Goal: Transaction & Acquisition: Book appointment/travel/reservation

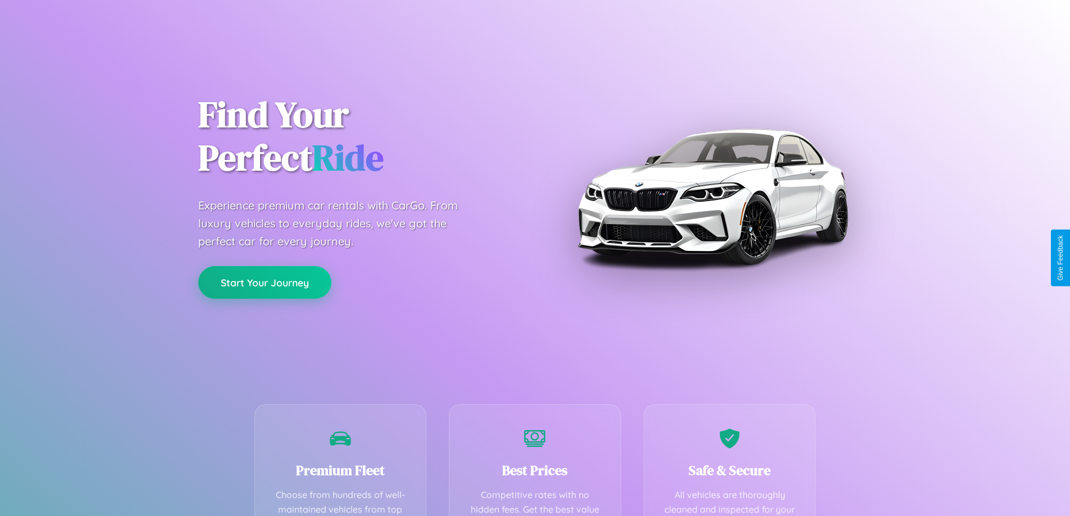
click at [265, 283] on button "Start Your Journey" at bounding box center [264, 282] width 133 height 33
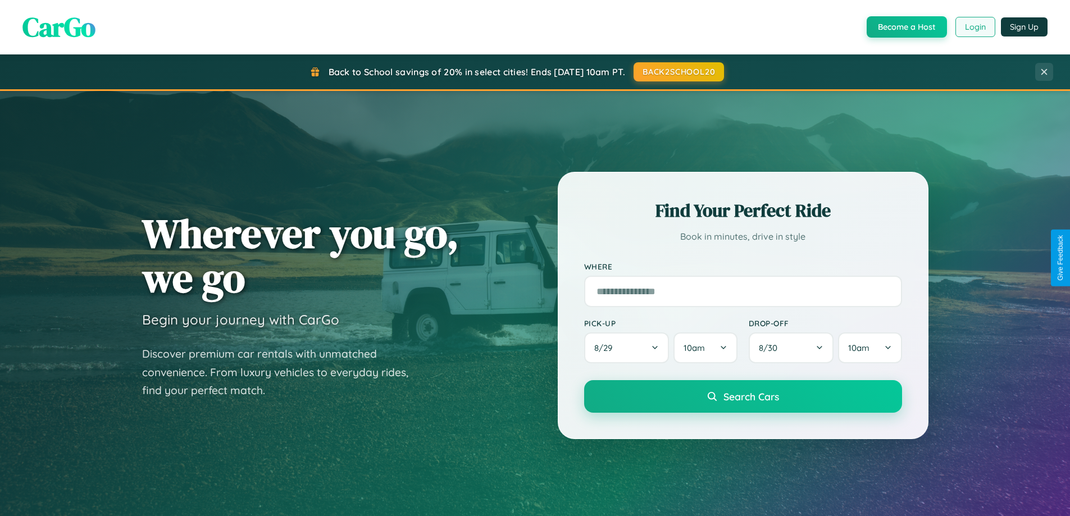
click at [975, 27] on button "Login" at bounding box center [976, 27] width 40 height 20
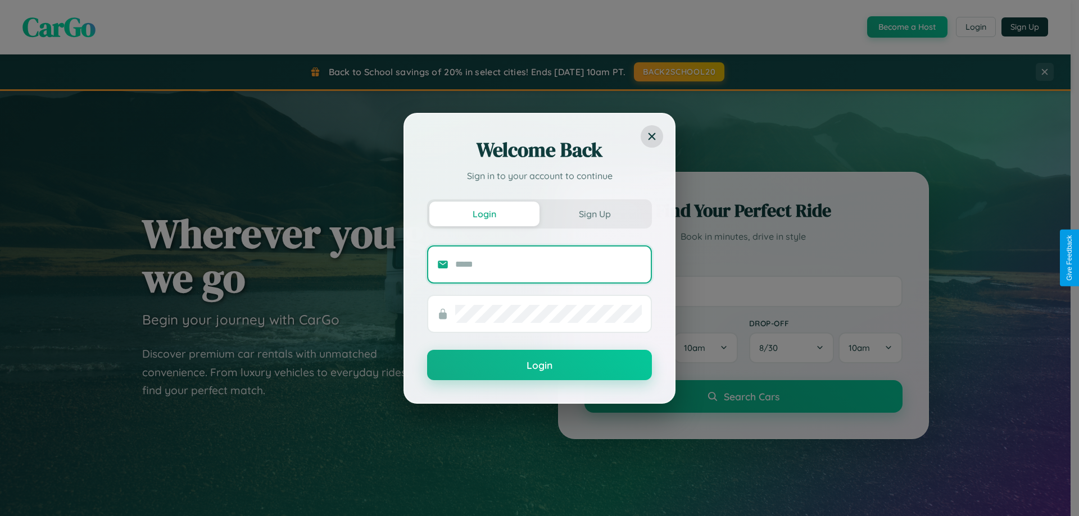
click at [548, 264] on input "text" at bounding box center [548, 265] width 187 height 18
type input "**********"
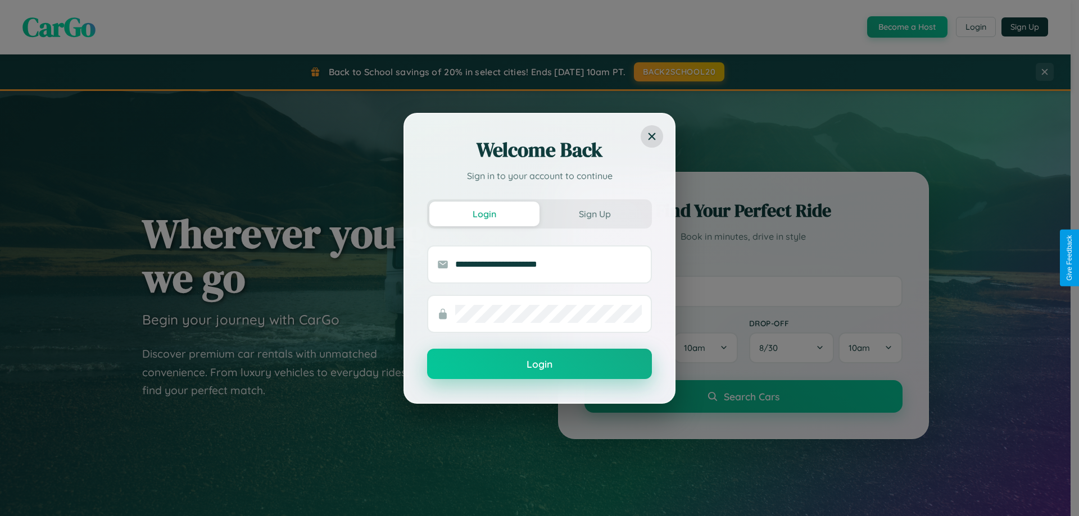
click at [539, 365] on button "Login" at bounding box center [539, 364] width 225 height 30
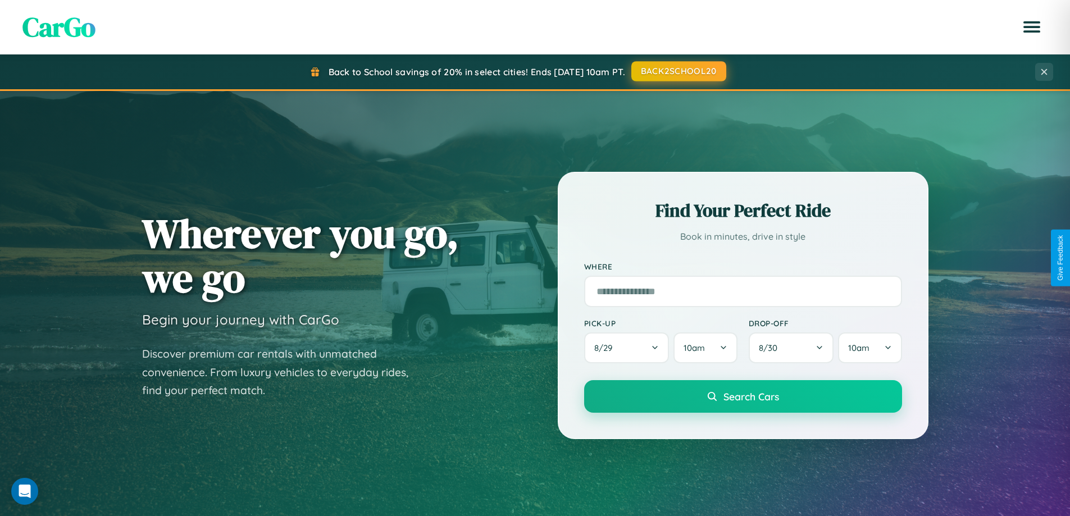
click at [678, 72] on button "BACK2SCHOOL20" at bounding box center [679, 71] width 95 height 20
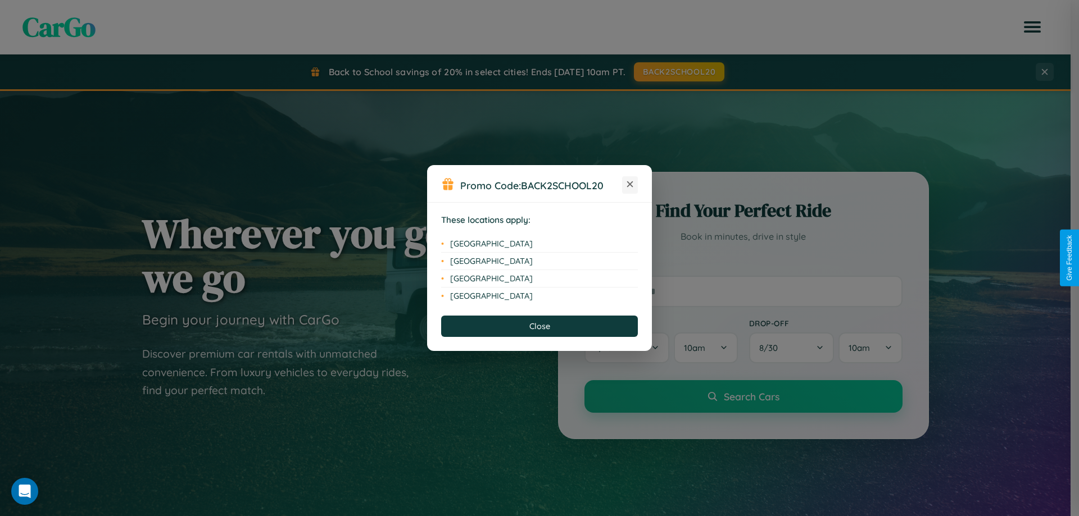
click at [630, 185] on icon at bounding box center [630, 185] width 6 height 6
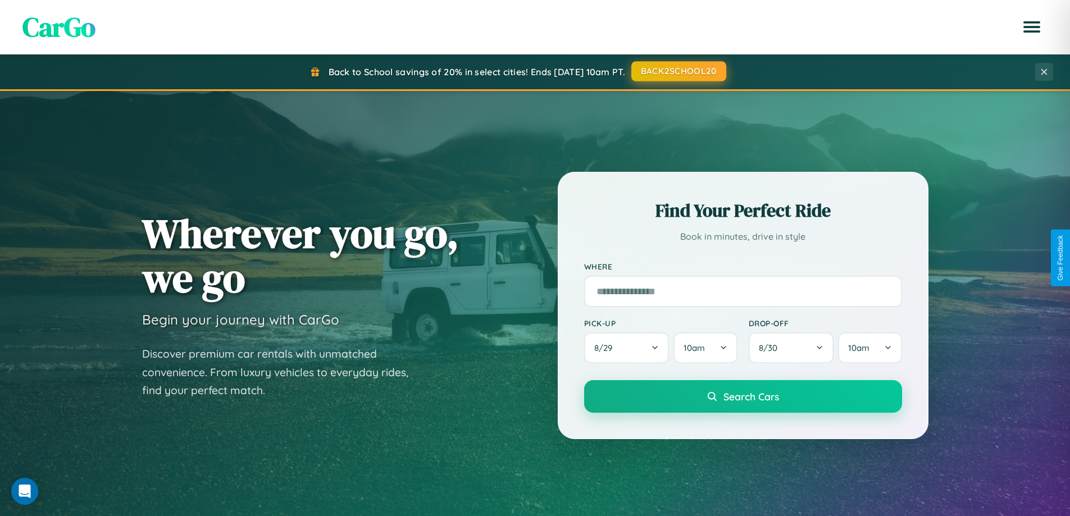
click at [678, 71] on button "BACK2SCHOOL20" at bounding box center [679, 71] width 95 height 20
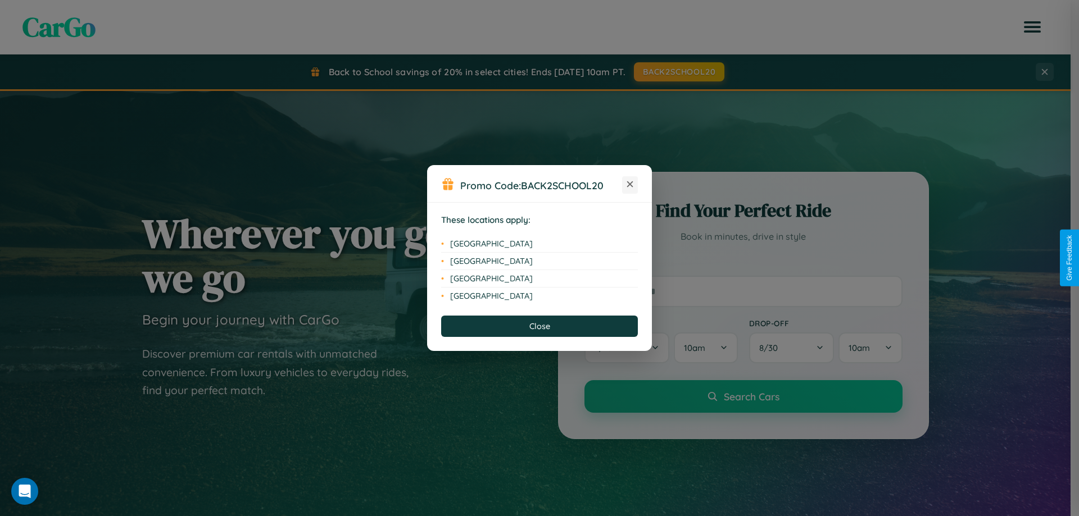
click at [630, 185] on icon at bounding box center [630, 185] width 6 height 6
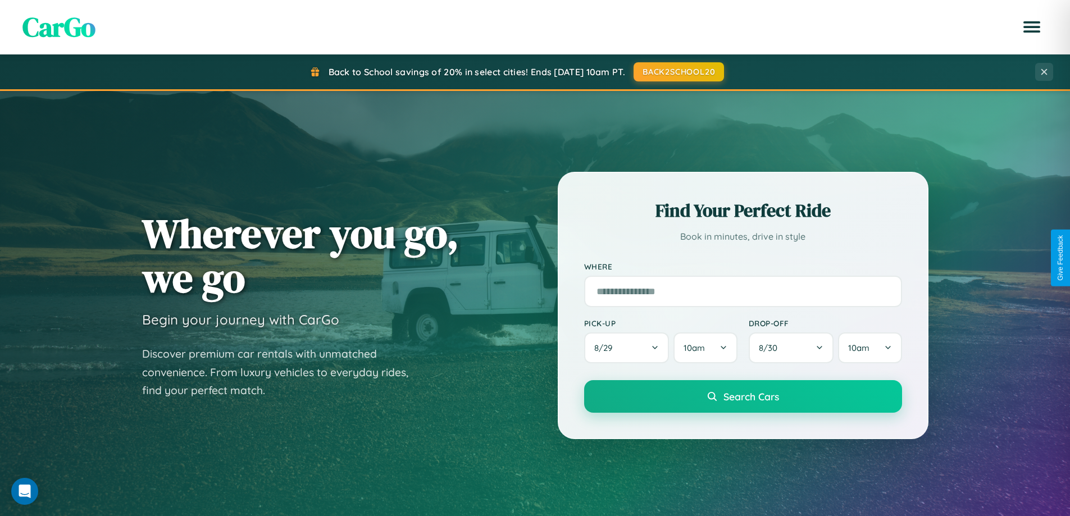
scroll to position [2162, 0]
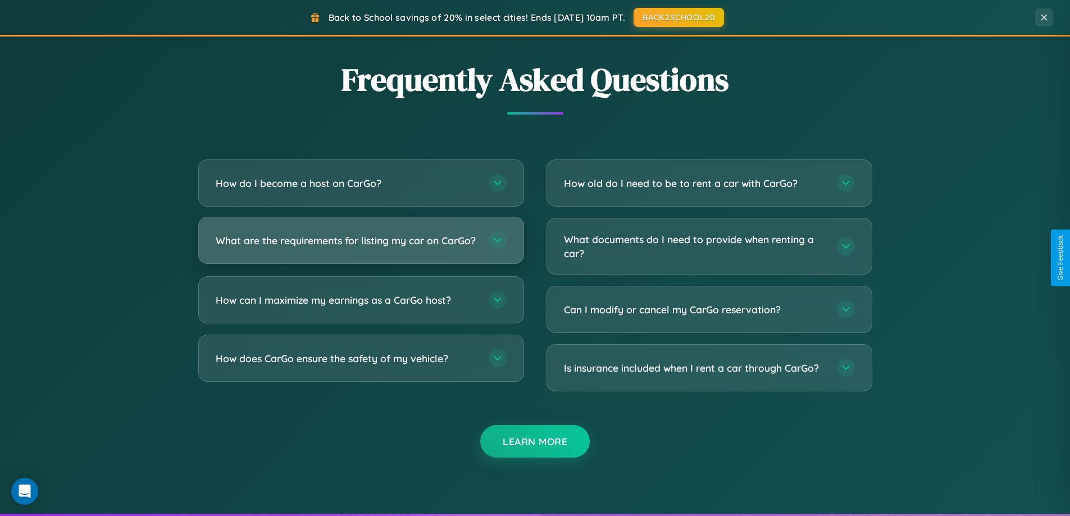
click at [361, 246] on h3 "What are the requirements for listing my car on CarGo?" at bounding box center [347, 241] width 262 height 14
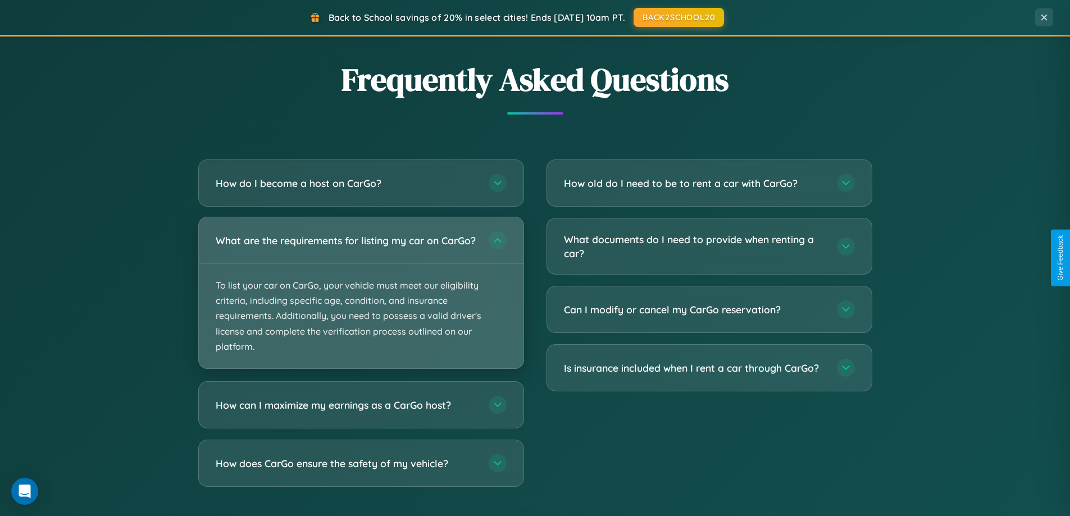
scroll to position [484, 0]
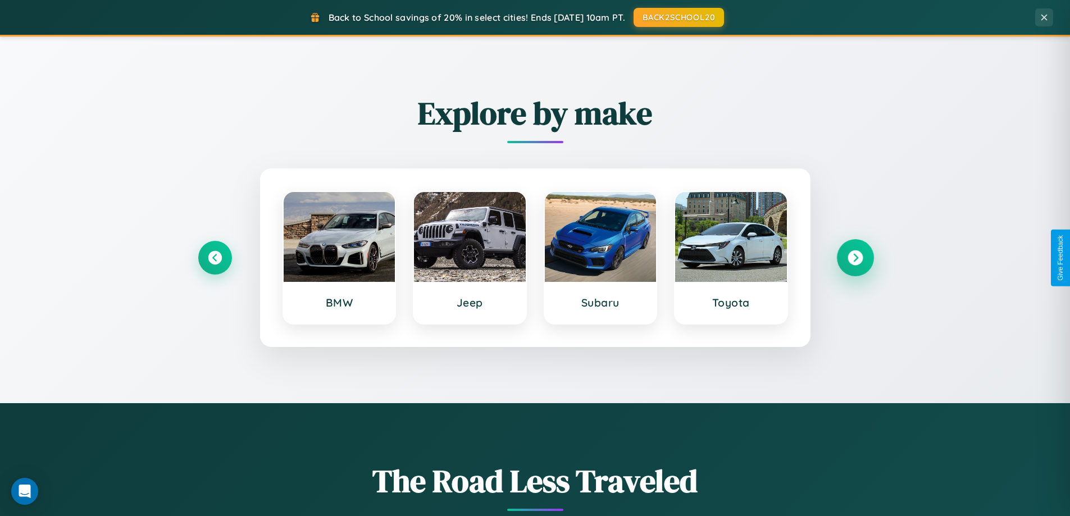
click at [855, 258] on icon at bounding box center [855, 258] width 15 height 15
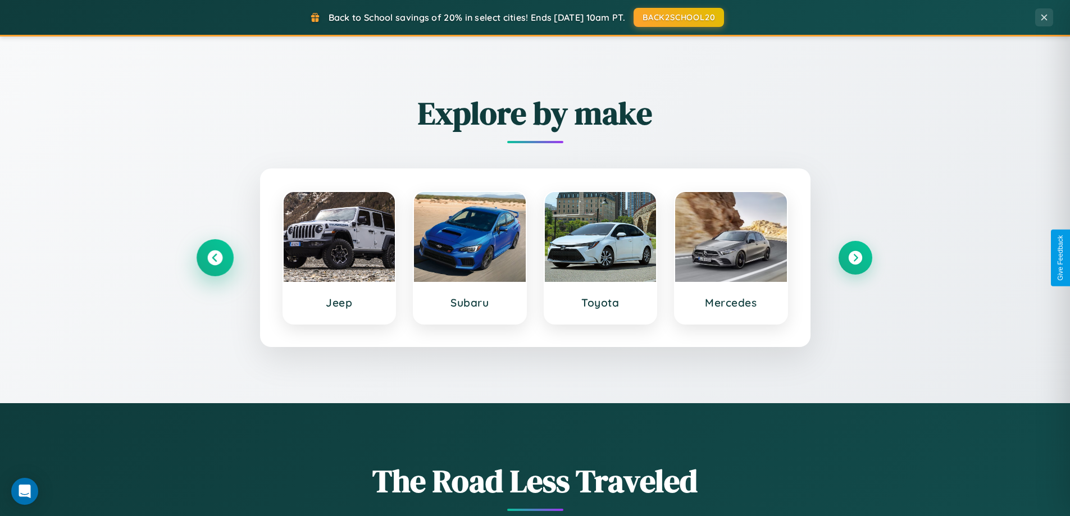
click at [215, 258] on icon at bounding box center [214, 258] width 15 height 15
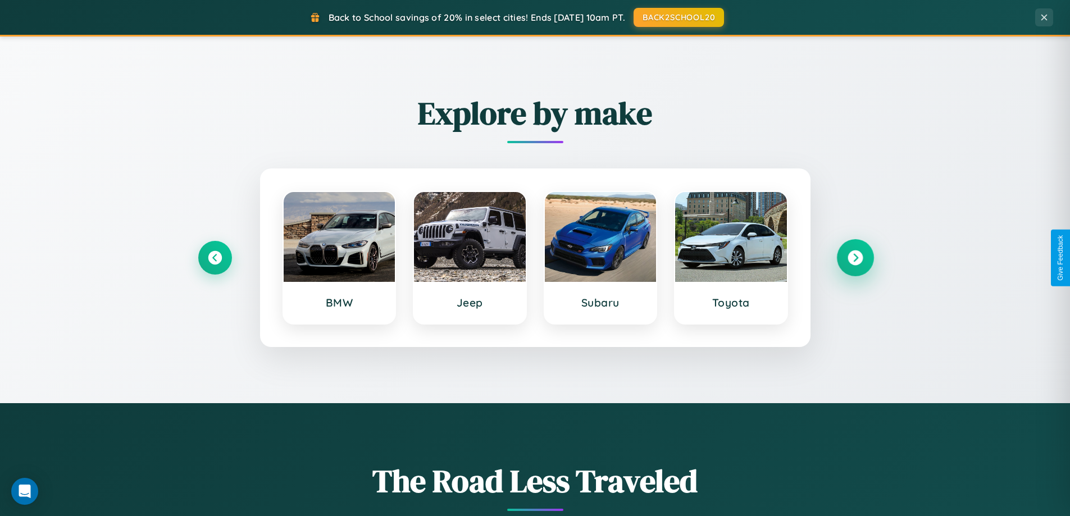
click at [855, 258] on icon at bounding box center [855, 258] width 15 height 15
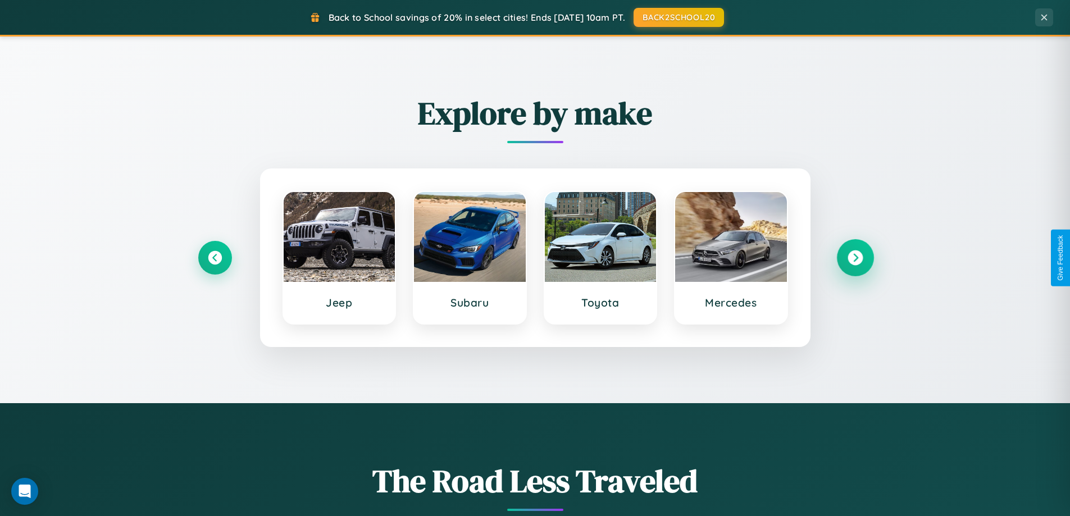
click at [855, 258] on icon at bounding box center [855, 258] width 15 height 15
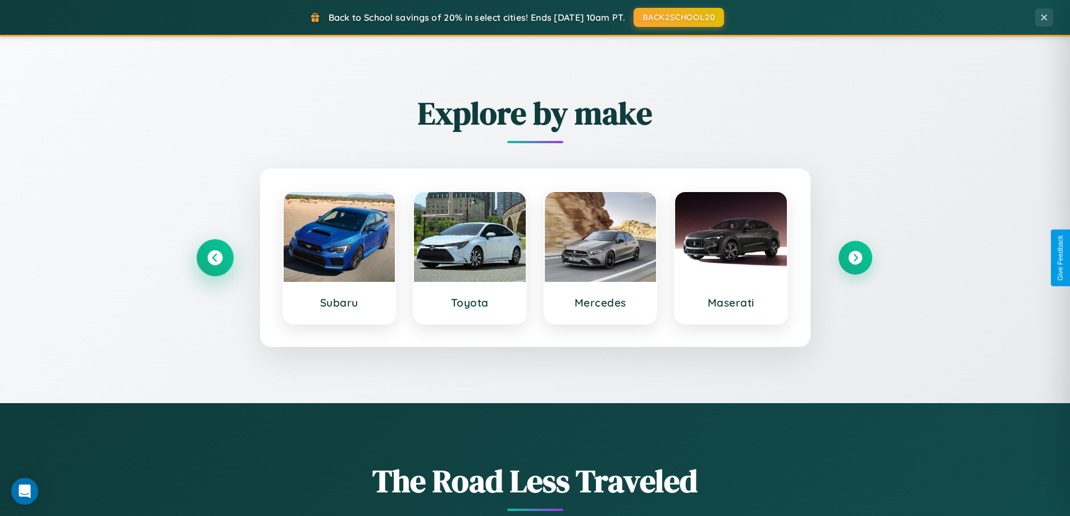
click at [215, 258] on icon at bounding box center [214, 258] width 15 height 15
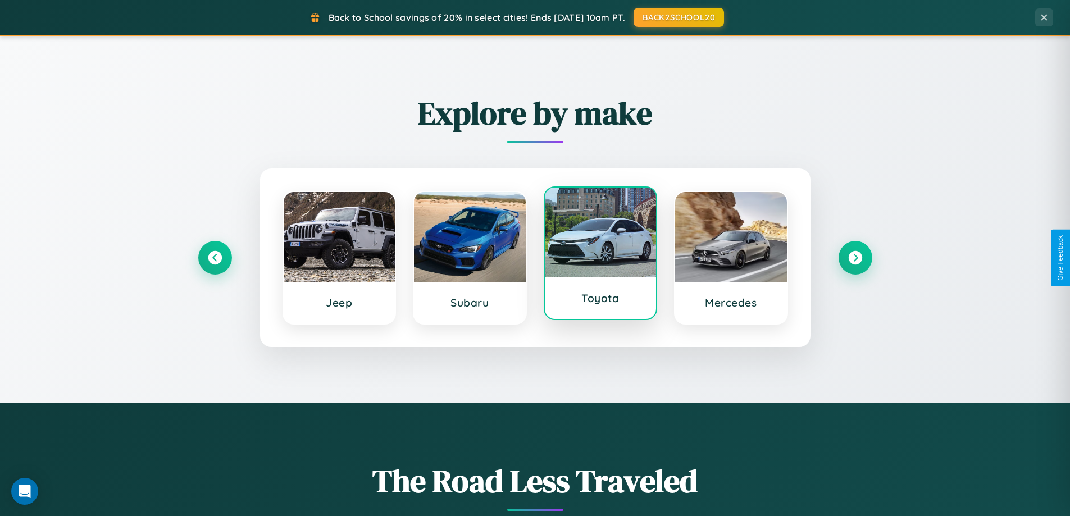
click at [600, 254] on div at bounding box center [601, 233] width 112 height 90
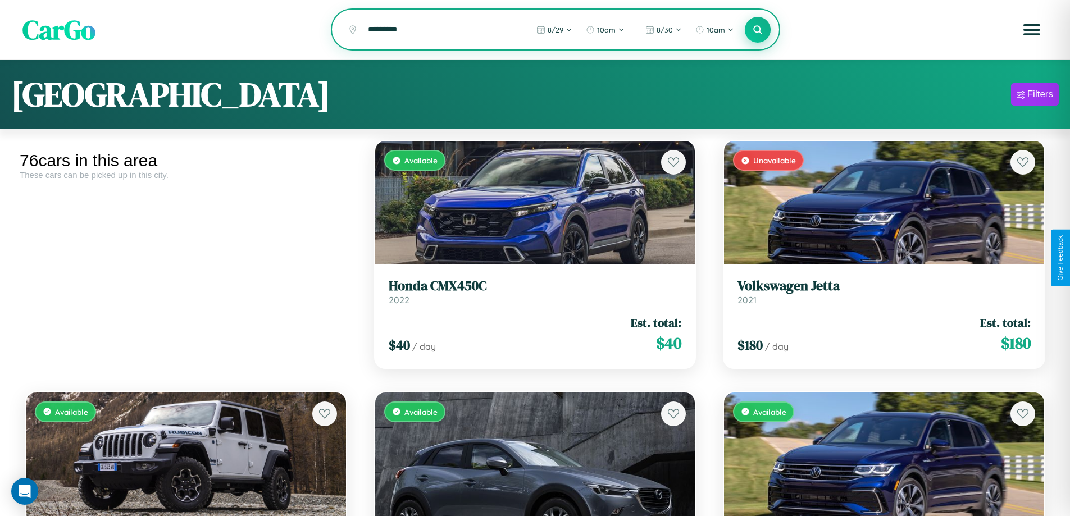
click at [758, 30] on icon at bounding box center [758, 29] width 11 height 11
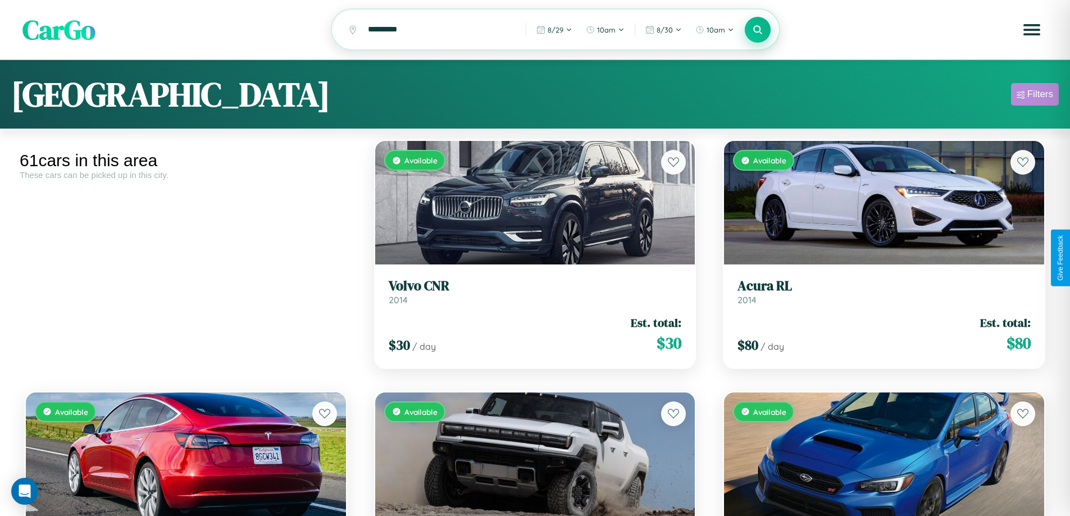
click at [1035, 96] on div "Filters" at bounding box center [1041, 94] width 26 height 11
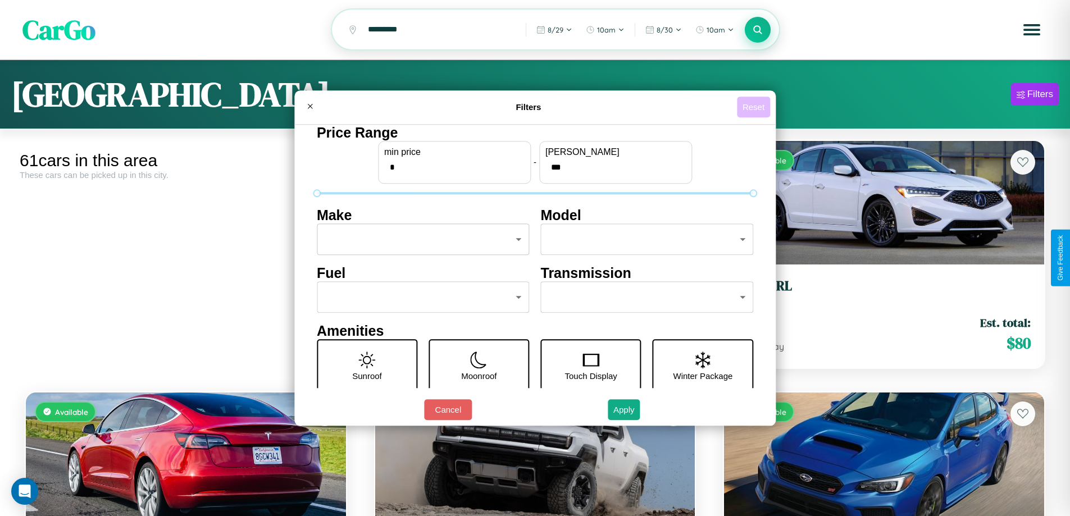
click at [755, 107] on button "Reset" at bounding box center [753, 107] width 33 height 21
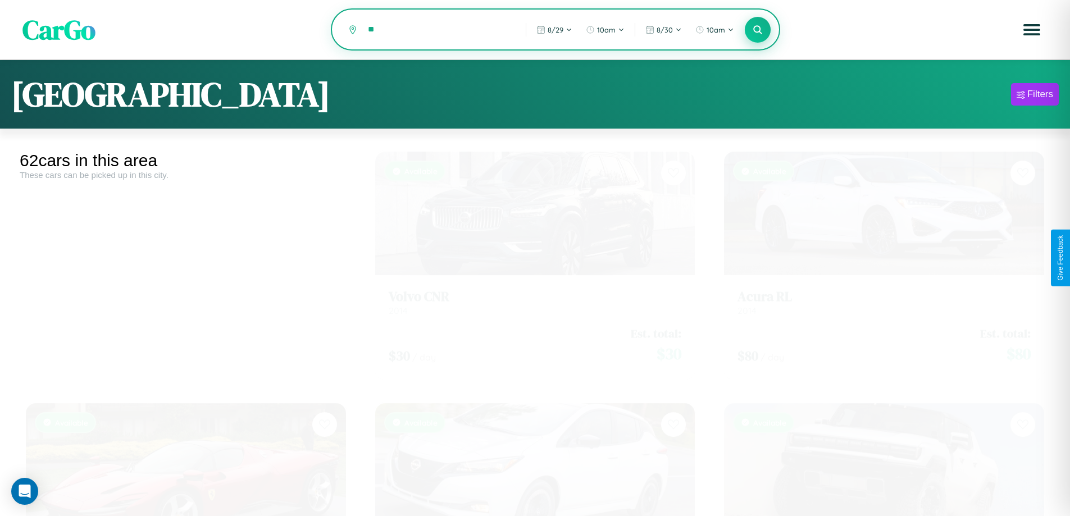
type input "*"
type input "****"
click at [758, 30] on icon at bounding box center [758, 29] width 11 height 11
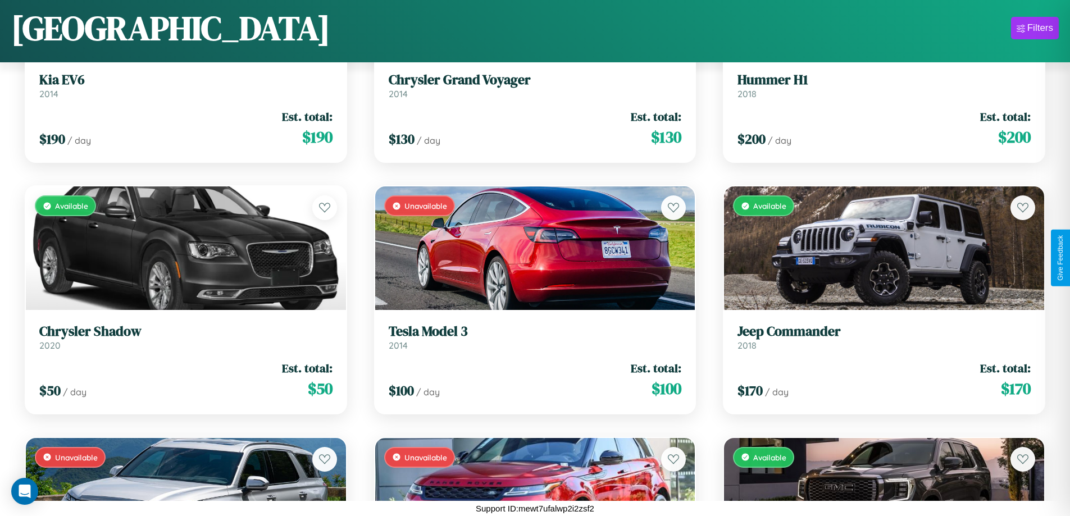
scroll to position [1164, 0]
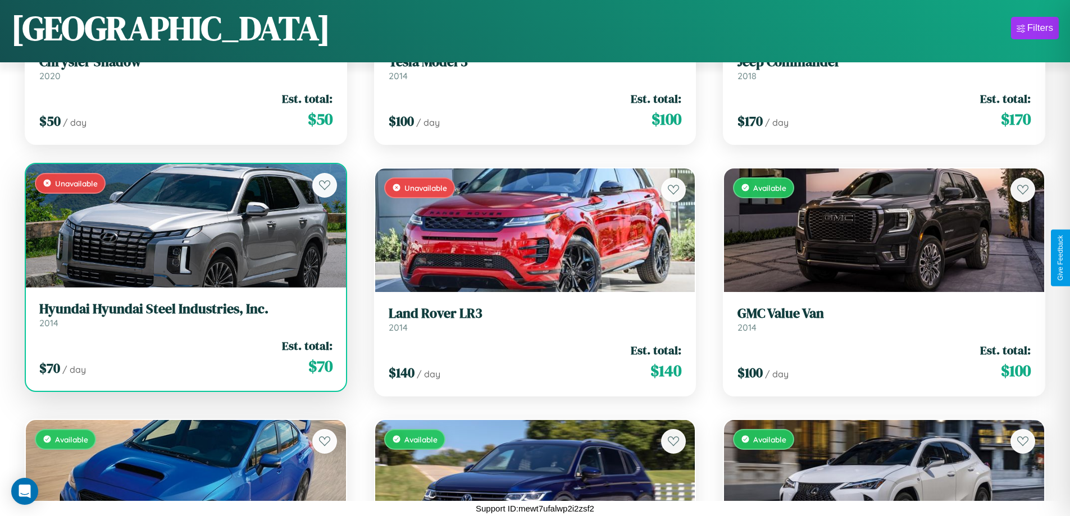
click at [184, 315] on h3 "Hyundai Hyundai Steel Industries, Inc." at bounding box center [185, 309] width 293 height 16
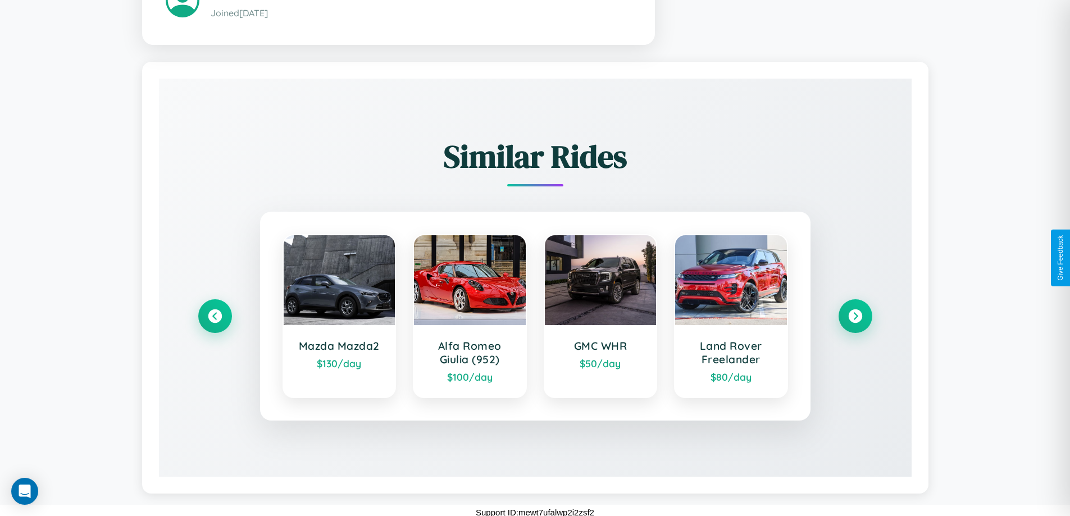
scroll to position [738, 0]
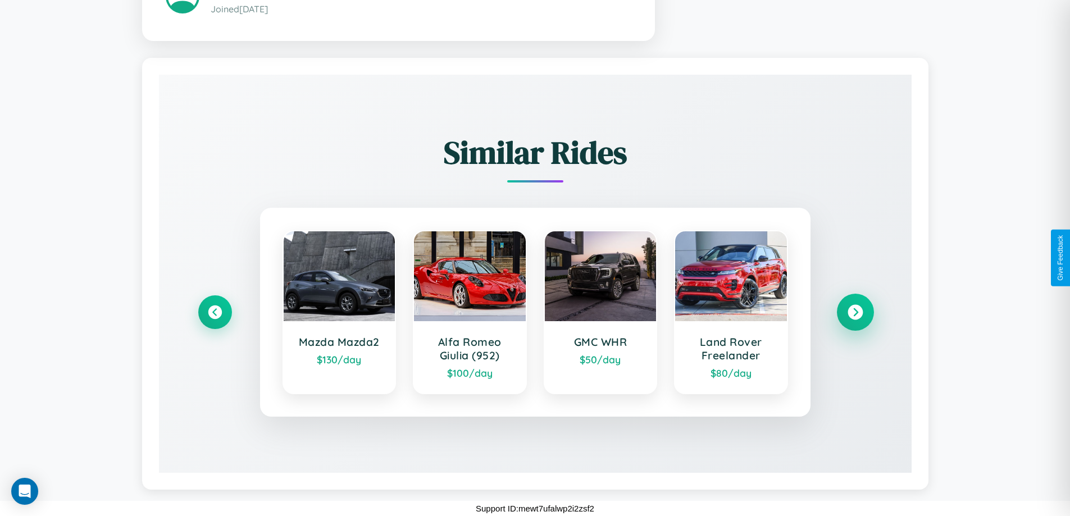
click at [855, 312] on icon at bounding box center [855, 312] width 15 height 15
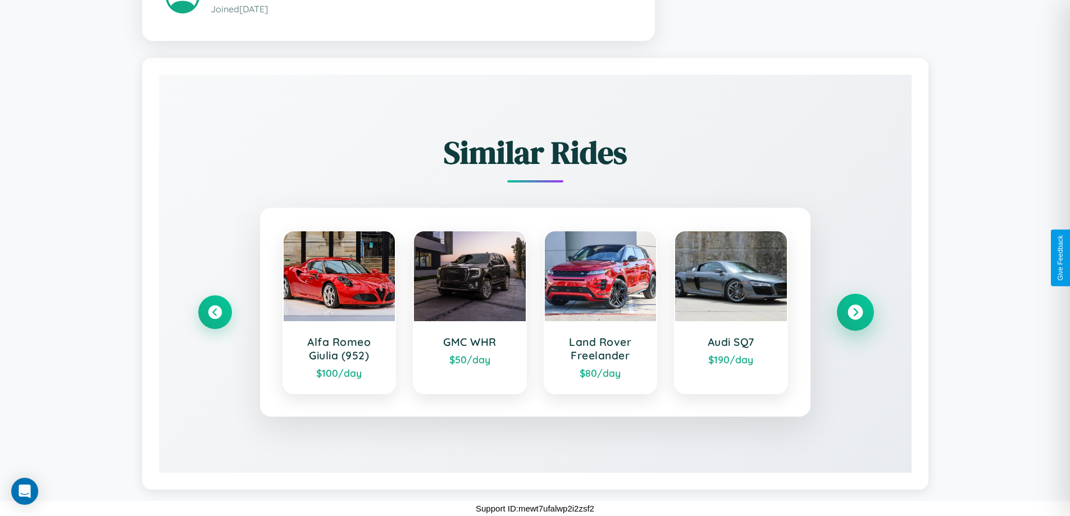
click at [855, 312] on icon at bounding box center [855, 312] width 15 height 15
